Goal: Task Accomplishment & Management: Complete application form

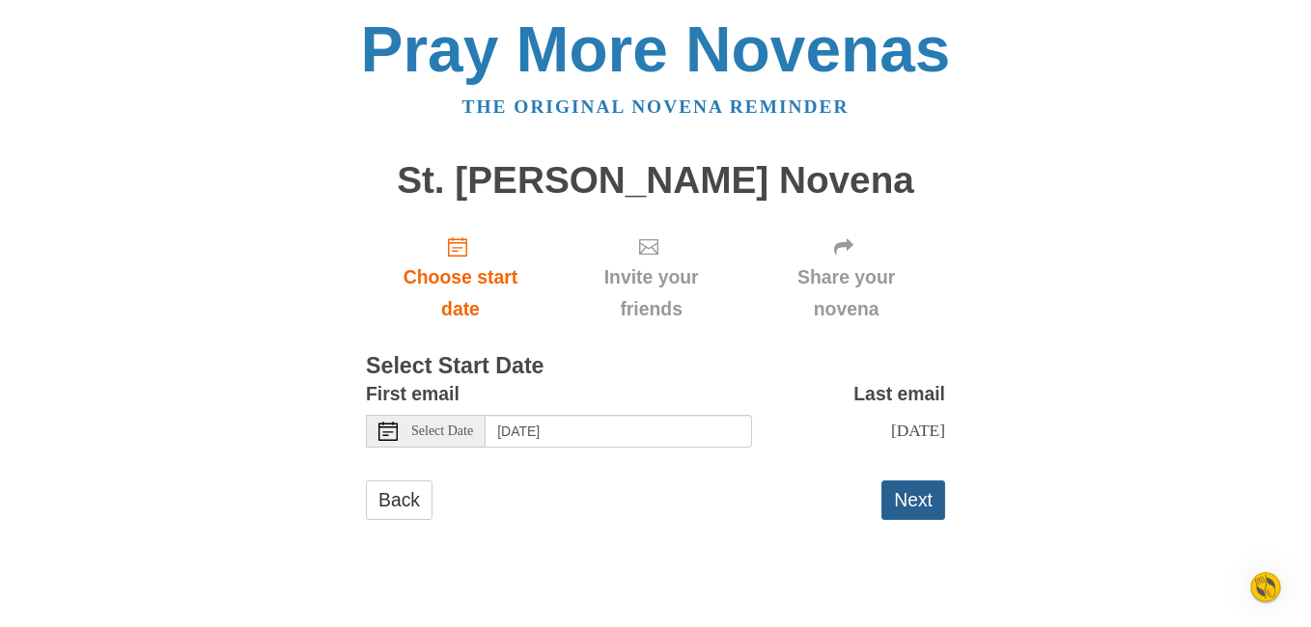
click at [899, 507] on button "Next" at bounding box center [913, 501] width 64 height 40
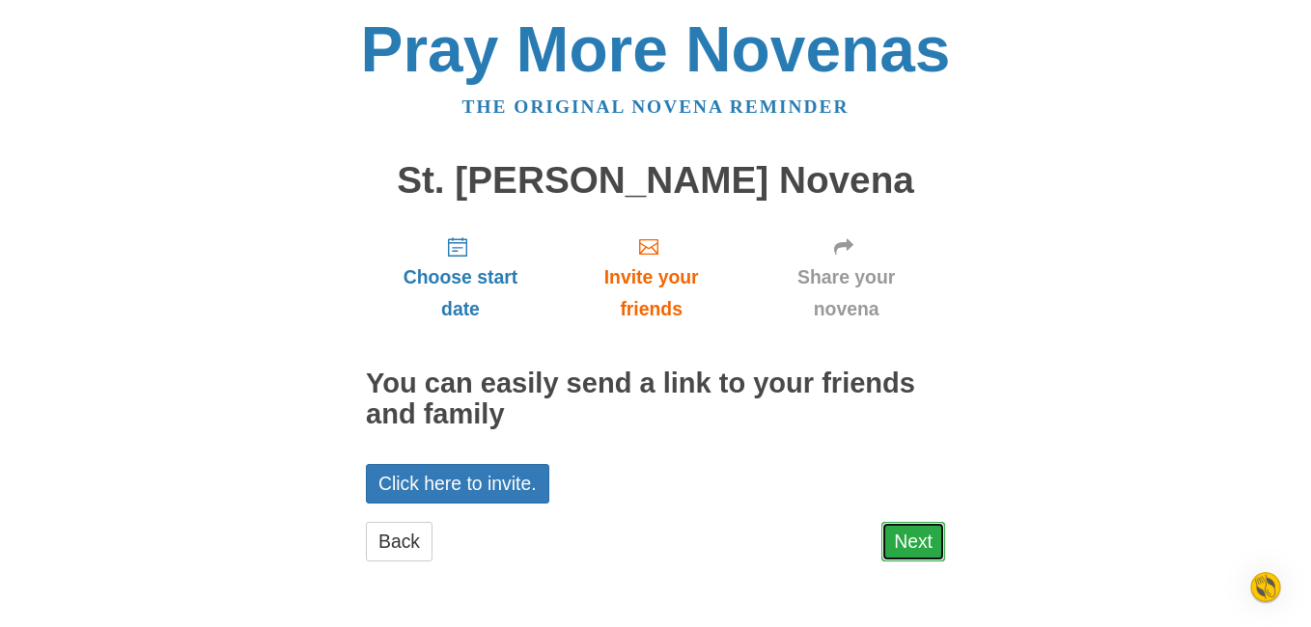
click at [928, 542] on link "Next" at bounding box center [913, 542] width 64 height 40
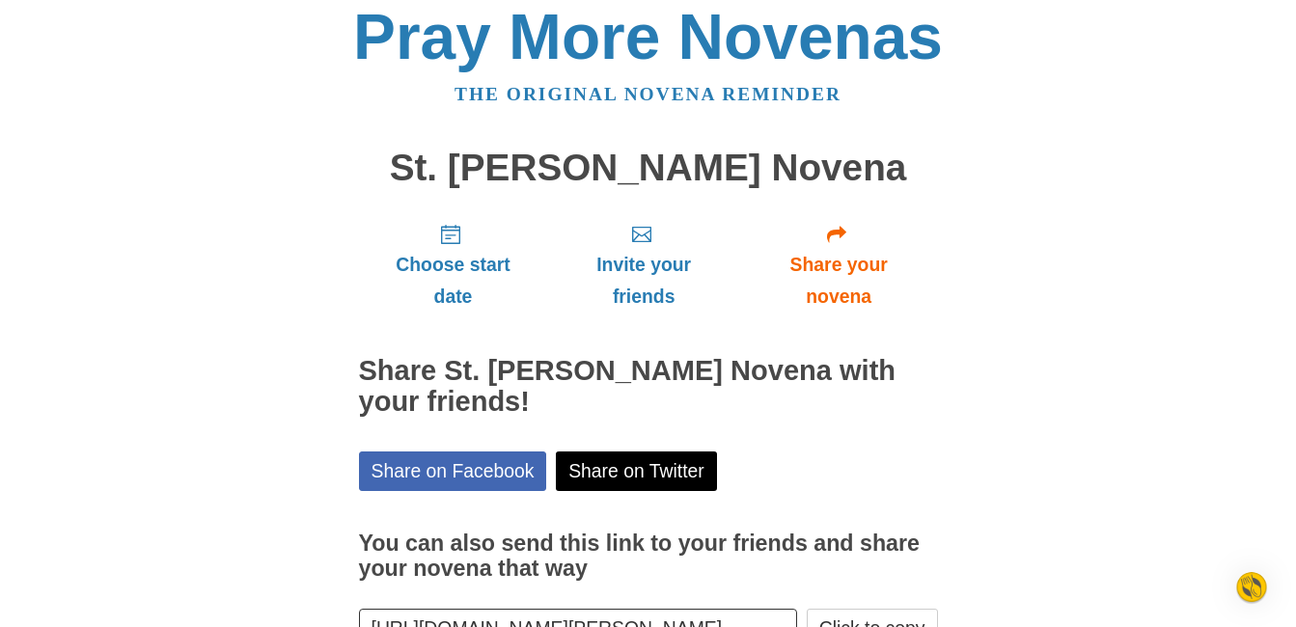
scroll to position [148, 0]
